Goal: Information Seeking & Learning: Compare options

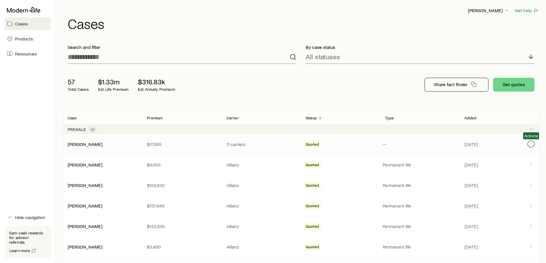
click at [531, 142] on icon "Client cases" at bounding box center [531, 144] width 5 height 5
click at [422, 164] on p "Permanent life" at bounding box center [420, 165] width 75 height 6
click at [531, 163] on icon "Client cases" at bounding box center [531, 164] width 5 height 5
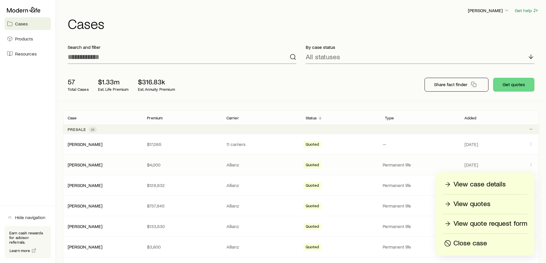
click at [474, 182] on p "View case details" at bounding box center [479, 184] width 52 height 9
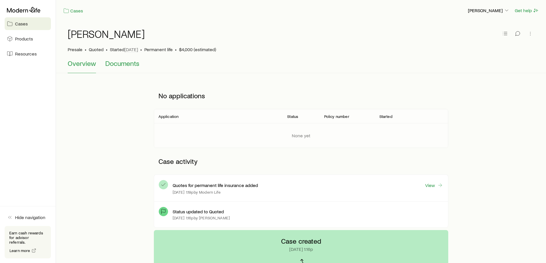
click at [110, 64] on span "Documents" at bounding box center [122, 63] width 34 height 8
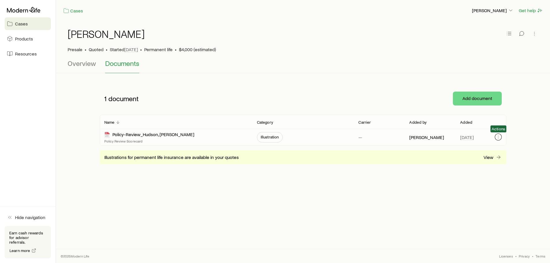
click at [499, 135] on icon "button" at bounding box center [498, 137] width 5 height 5
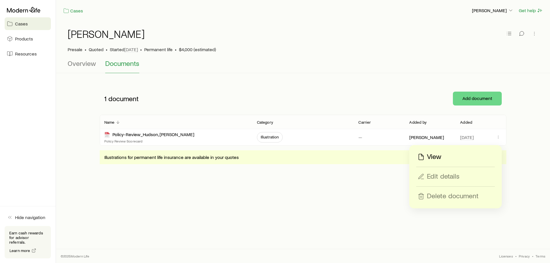
click at [434, 155] on p "View" at bounding box center [434, 156] width 14 height 9
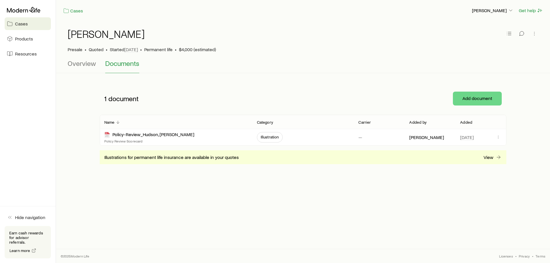
click at [21, 22] on span "Cases" at bounding box center [21, 24] width 13 height 6
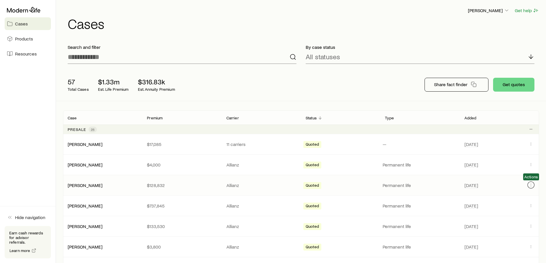
click at [531, 184] on icon "Client cases" at bounding box center [531, 185] width 5 height 5
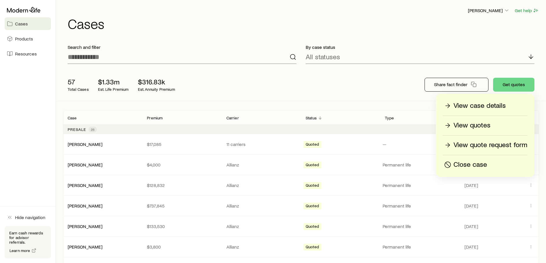
click at [473, 104] on p "View case details" at bounding box center [479, 105] width 52 height 9
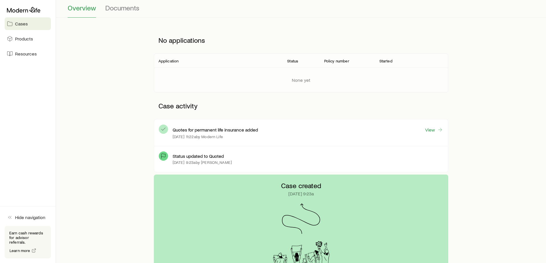
scroll to position [58, 0]
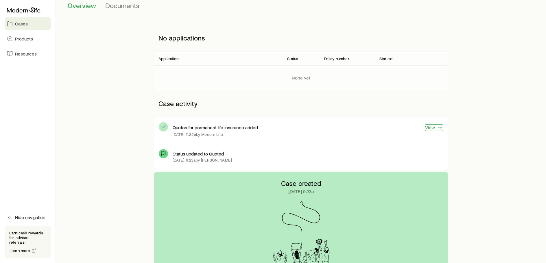
click at [435, 128] on link "View" at bounding box center [434, 127] width 19 height 7
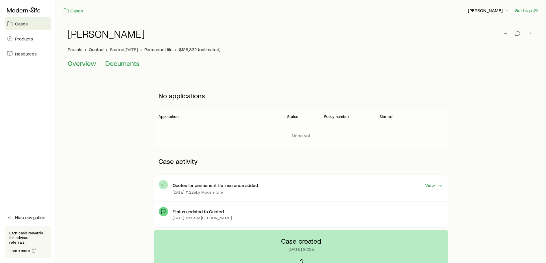
click at [118, 62] on span "Documents" at bounding box center [122, 63] width 34 height 8
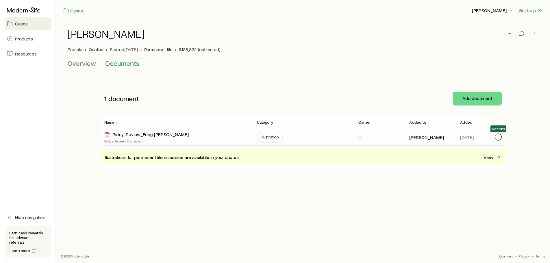
click at [500, 136] on icon "button" at bounding box center [498, 137] width 5 height 5
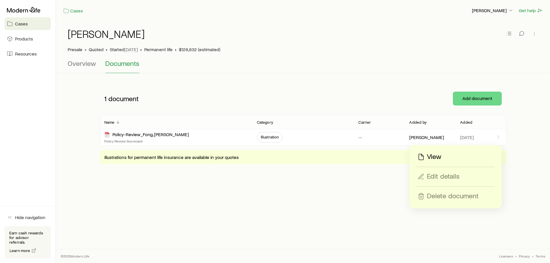
click at [435, 156] on p "View" at bounding box center [434, 156] width 14 height 9
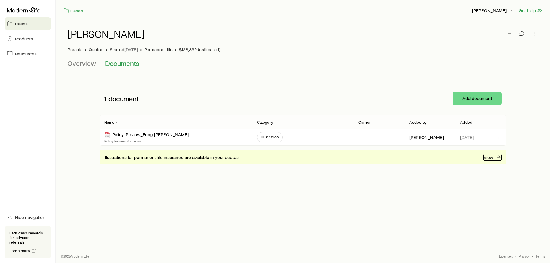
click at [488, 157] on p "View" at bounding box center [489, 157] width 10 height 6
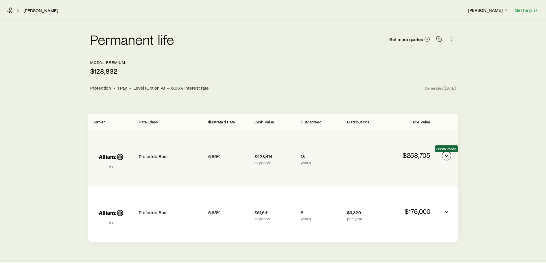
click at [447, 154] on icon "Permanent quotes" at bounding box center [446, 155] width 7 height 7
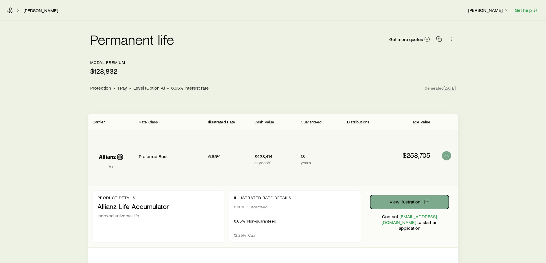
click at [407, 198] on button "View illustration" at bounding box center [409, 202] width 79 height 14
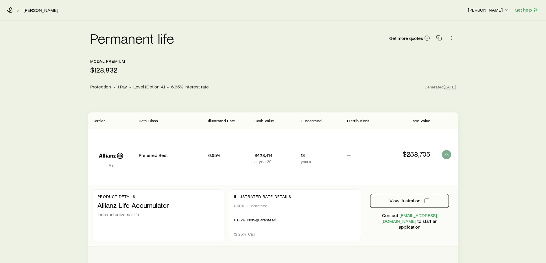
scroll to position [73, 0]
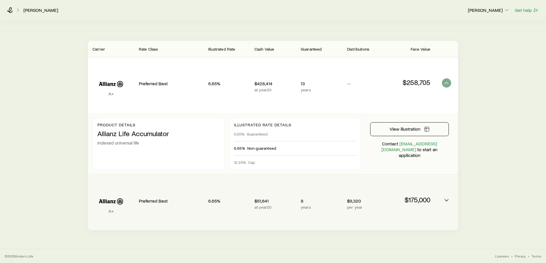
click at [454, 202] on div "A+ Preferred Best 6.65% $51,641 at year 20 8 years $9,320 per year $175,000" at bounding box center [273, 203] width 370 height 56
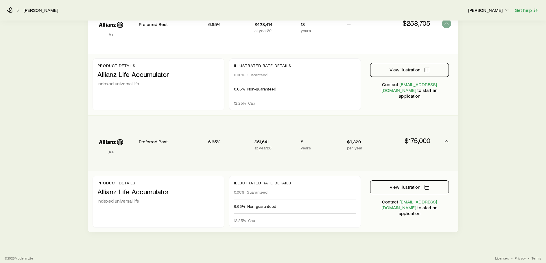
scroll to position [134, 0]
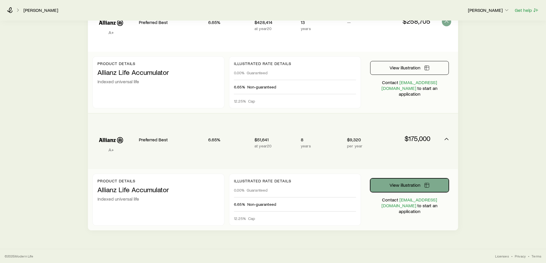
click at [408, 180] on button "View illustration" at bounding box center [409, 185] width 79 height 14
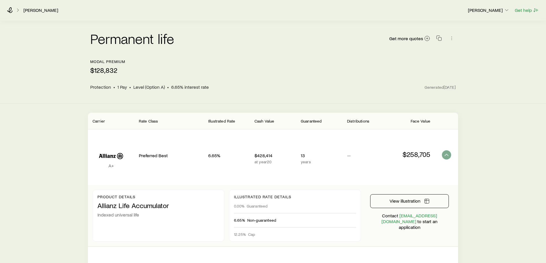
scroll to position [0, 0]
click at [8, 9] on icon at bounding box center [10, 11] width 6 height 6
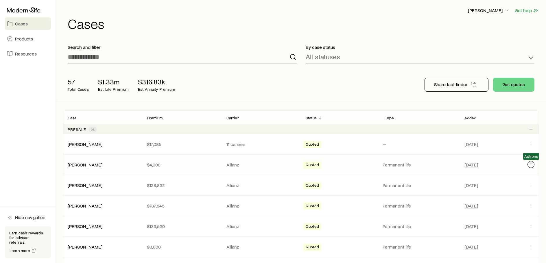
click at [531, 165] on icon "Client cases" at bounding box center [531, 164] width 5 height 5
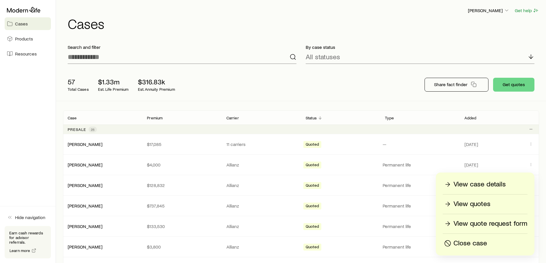
click at [479, 183] on p "View case details" at bounding box center [479, 184] width 52 height 9
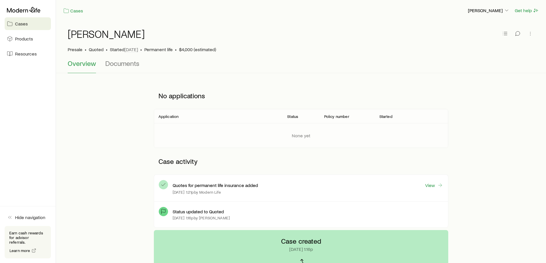
click at [435, 190] on div "Quotes for permanent life insurance added View Aug 5 at 1:21p by Modern Life" at bounding box center [308, 188] width 271 height 17
click at [433, 185] on link "View" at bounding box center [434, 185] width 19 height 7
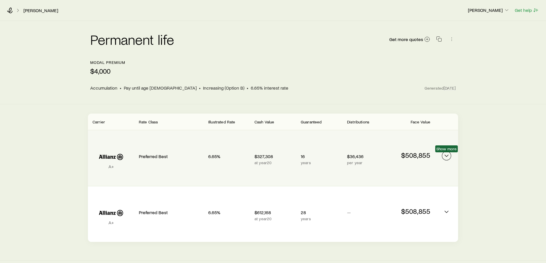
click at [446, 153] on icon "Permanent quotes" at bounding box center [446, 155] width 7 height 7
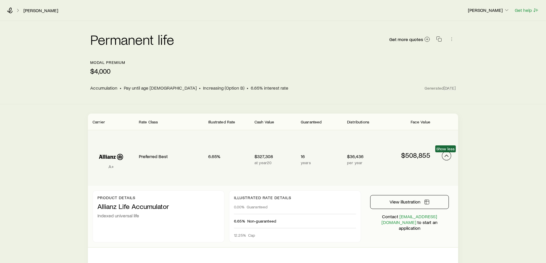
click at [446, 153] on icon "Permanent quotes" at bounding box center [446, 155] width 7 height 7
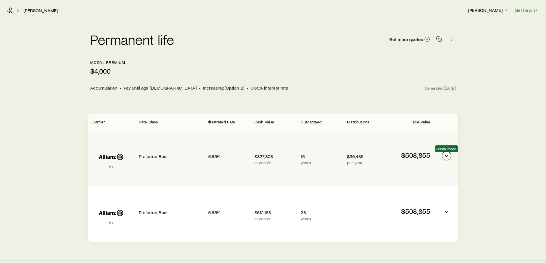
click at [446, 153] on icon "Permanent quotes" at bounding box center [446, 155] width 7 height 7
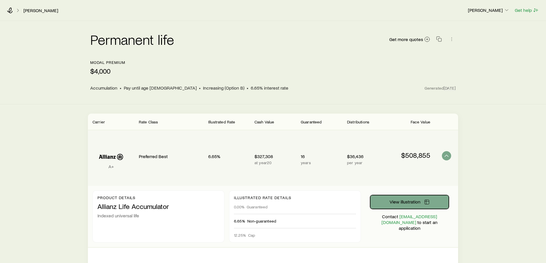
click at [396, 198] on button "View illustration" at bounding box center [409, 202] width 79 height 14
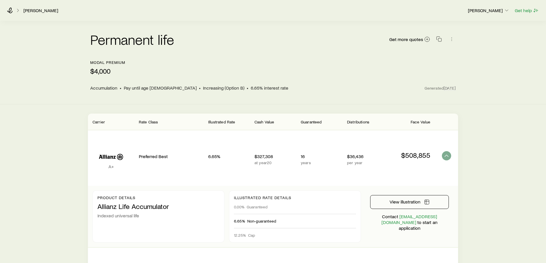
scroll to position [73, 0]
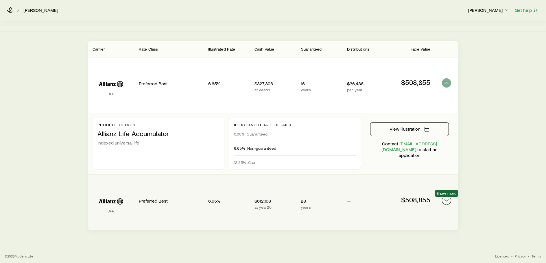
click at [449, 201] on icon "Permanent quotes" at bounding box center [446, 200] width 7 height 7
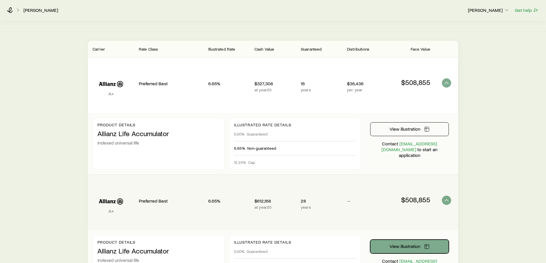
click at [408, 247] on span "View illustration" at bounding box center [404, 246] width 31 height 5
click at [10, 10] on icon at bounding box center [10, 10] width 6 height 6
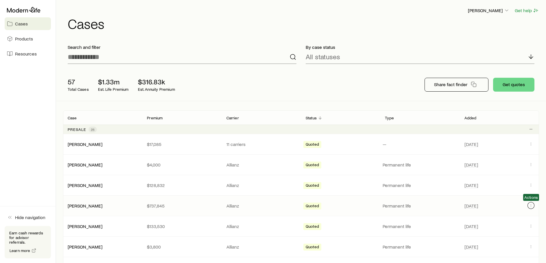
click at [531, 206] on icon "Client cases" at bounding box center [531, 205] width 5 height 5
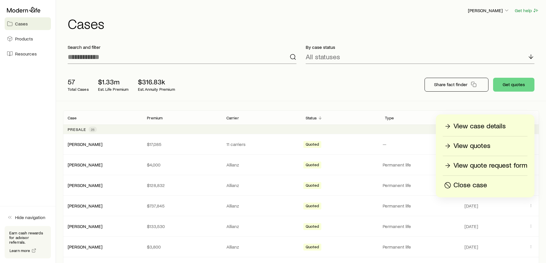
click at [489, 126] on p "View case details" at bounding box center [479, 126] width 52 height 9
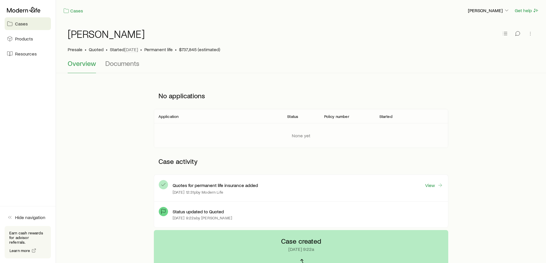
click at [344, 189] on div "Quotes for permanent life insurance added View" at bounding box center [308, 185] width 271 height 7
click at [124, 65] on span "Documents" at bounding box center [122, 63] width 34 height 8
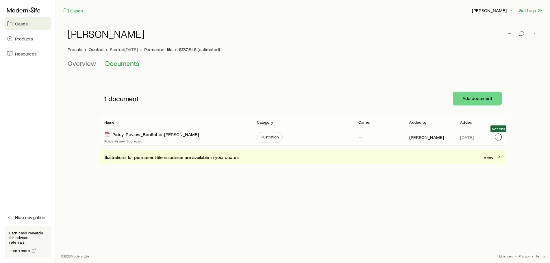
click at [499, 135] on icon "button" at bounding box center [498, 137] width 5 height 5
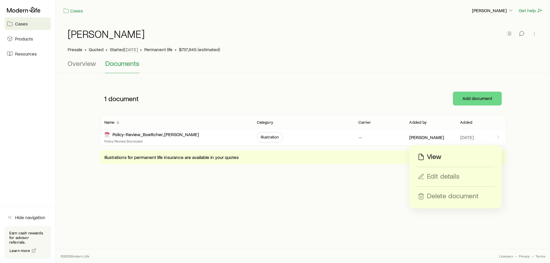
click at [431, 156] on p "View" at bounding box center [434, 156] width 14 height 9
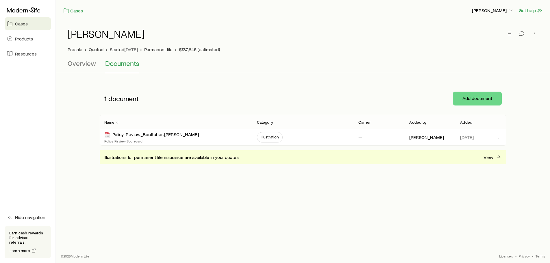
drag, startPoint x: 158, startPoint y: 49, endPoint x: 152, endPoint y: 52, distance: 7.1
click at [158, 49] on span "Permanent life" at bounding box center [158, 50] width 28 height 6
click at [82, 65] on span "Overview" at bounding box center [82, 63] width 28 height 8
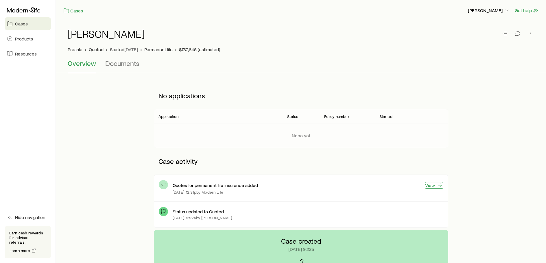
click at [430, 183] on link "View" at bounding box center [434, 185] width 19 height 7
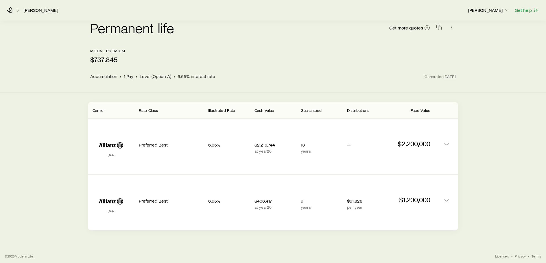
scroll to position [12, 0]
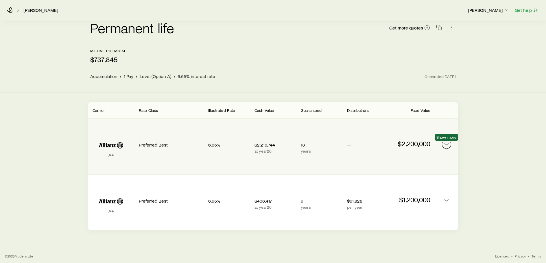
click at [444, 143] on icon "Permanent quotes" at bounding box center [446, 144] width 7 height 7
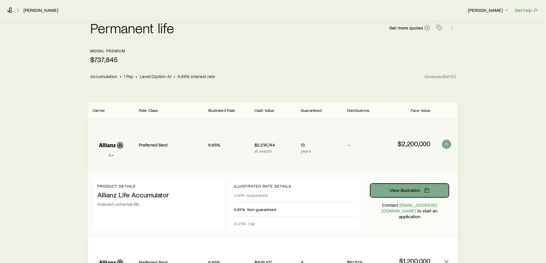
click at [400, 190] on span "View illustration" at bounding box center [404, 190] width 31 height 5
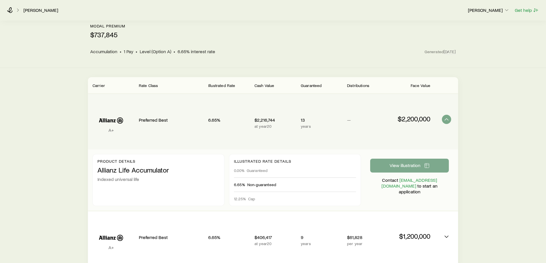
scroll to position [73, 0]
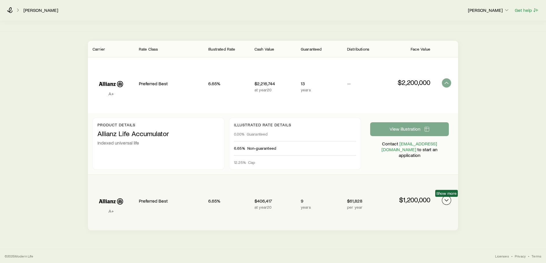
click at [447, 199] on icon "Permanent quotes" at bounding box center [446, 200] width 7 height 7
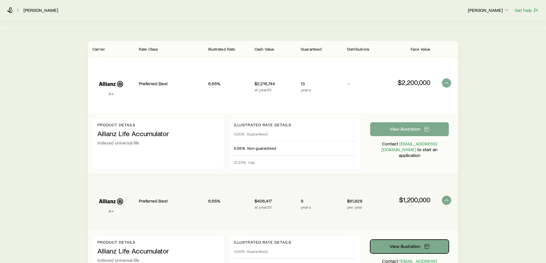
click at [406, 242] on button "View illustration" at bounding box center [409, 247] width 79 height 14
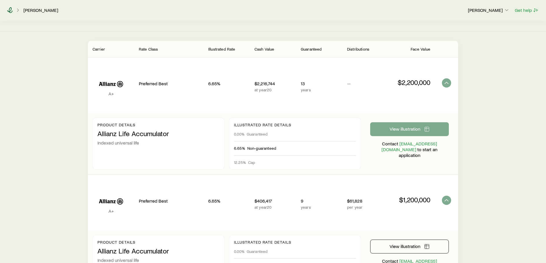
click at [8, 7] on icon at bounding box center [10, 10] width 6 height 6
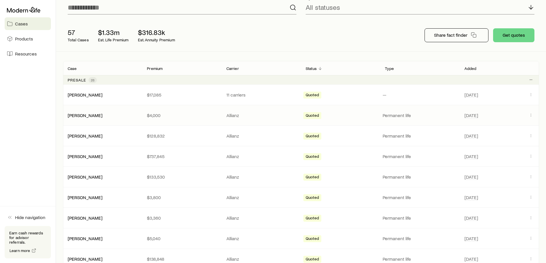
scroll to position [58, 0]
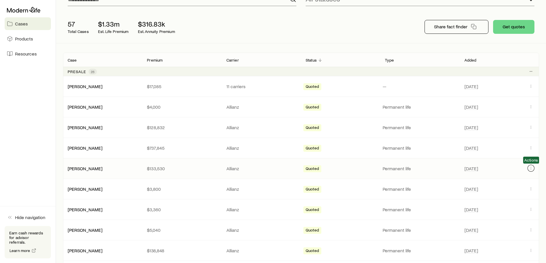
click at [532, 168] on icon "Client cases" at bounding box center [531, 168] width 5 height 5
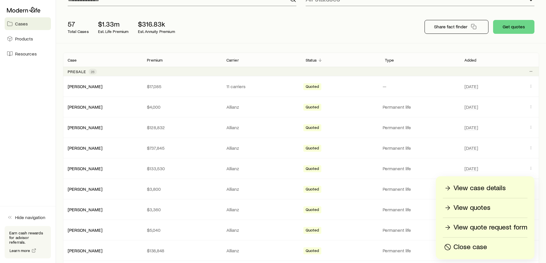
click at [477, 187] on p "View case details" at bounding box center [479, 188] width 52 height 9
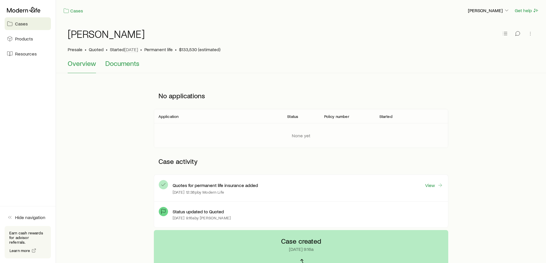
click at [126, 66] on span "Documents" at bounding box center [122, 63] width 34 height 8
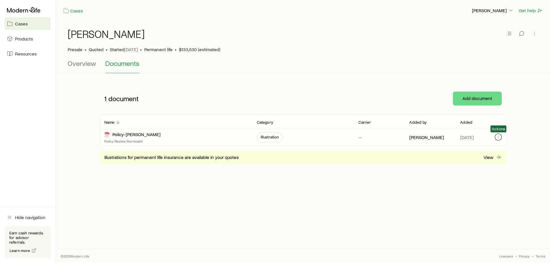
click at [500, 135] on icon "button" at bounding box center [498, 137] width 5 height 5
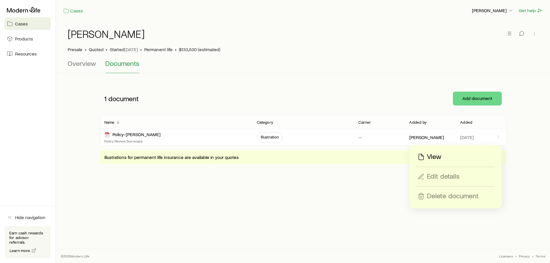
click at [439, 158] on p "View" at bounding box center [434, 156] width 14 height 9
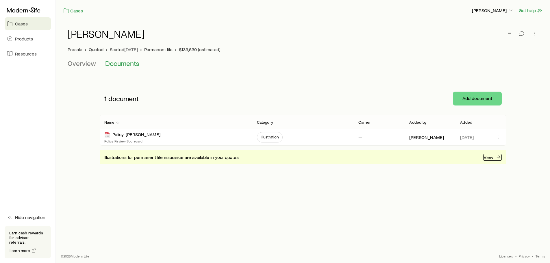
click at [491, 160] on link "View" at bounding box center [492, 157] width 19 height 7
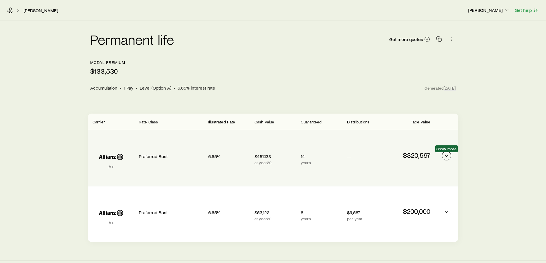
click at [447, 156] on icon "Permanent quotes" at bounding box center [446, 155] width 7 height 7
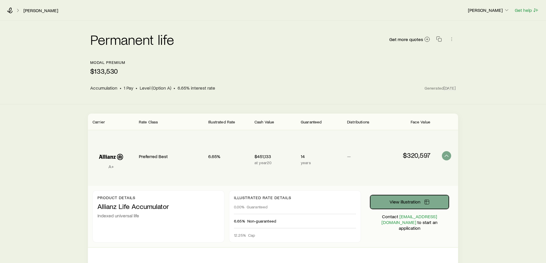
click at [392, 201] on span "View illustration" at bounding box center [404, 201] width 31 height 5
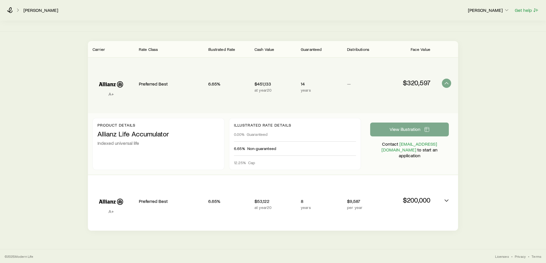
scroll to position [73, 0]
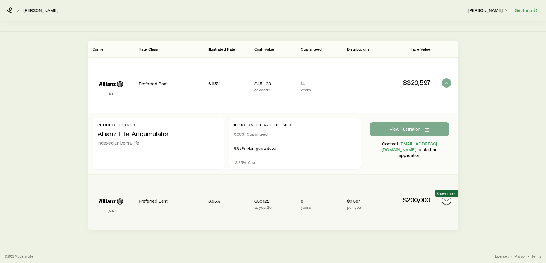
click at [446, 199] on icon "Permanent quotes" at bounding box center [446, 200] width 7 height 7
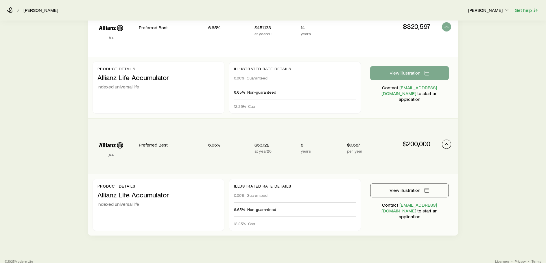
scroll to position [134, 0]
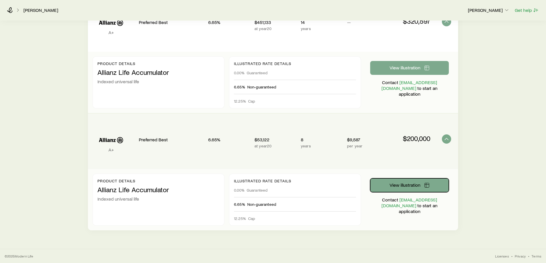
click at [394, 185] on span "View illustration" at bounding box center [404, 185] width 31 height 5
click at [8, 11] on icon at bounding box center [10, 10] width 6 height 6
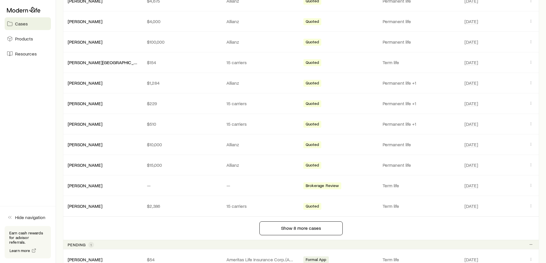
scroll to position [347, 0]
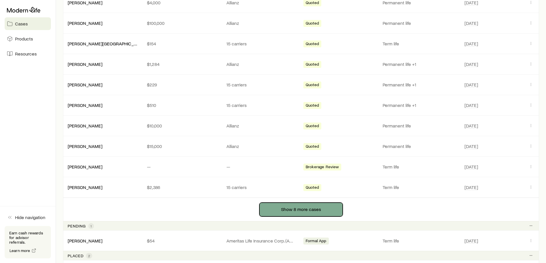
click at [327, 209] on button "Show 8 more cases" at bounding box center [300, 210] width 83 height 14
